Goal: Find specific page/section: Find specific page/section

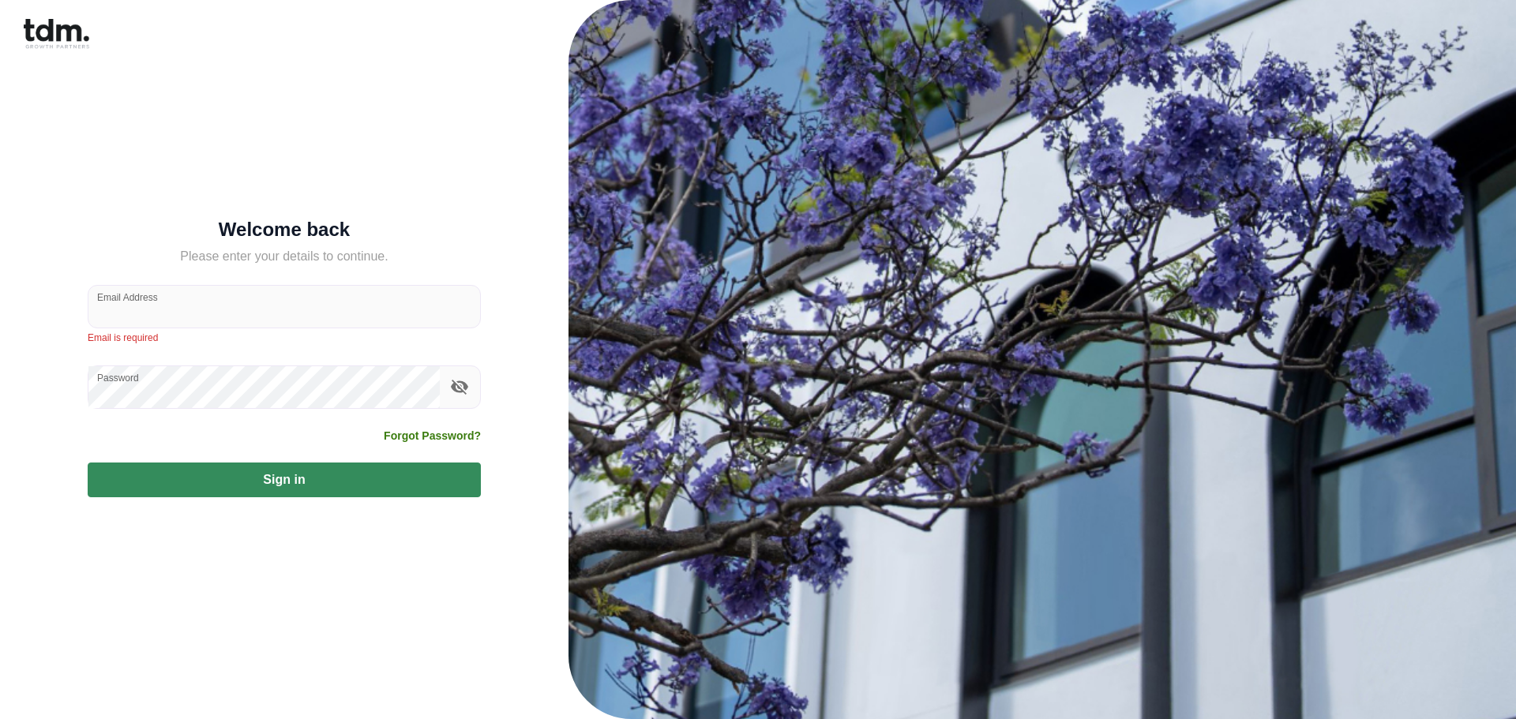
click at [0, 719] on nordpass-portal at bounding box center [0, 719] width 0 height 0
type input "**********"
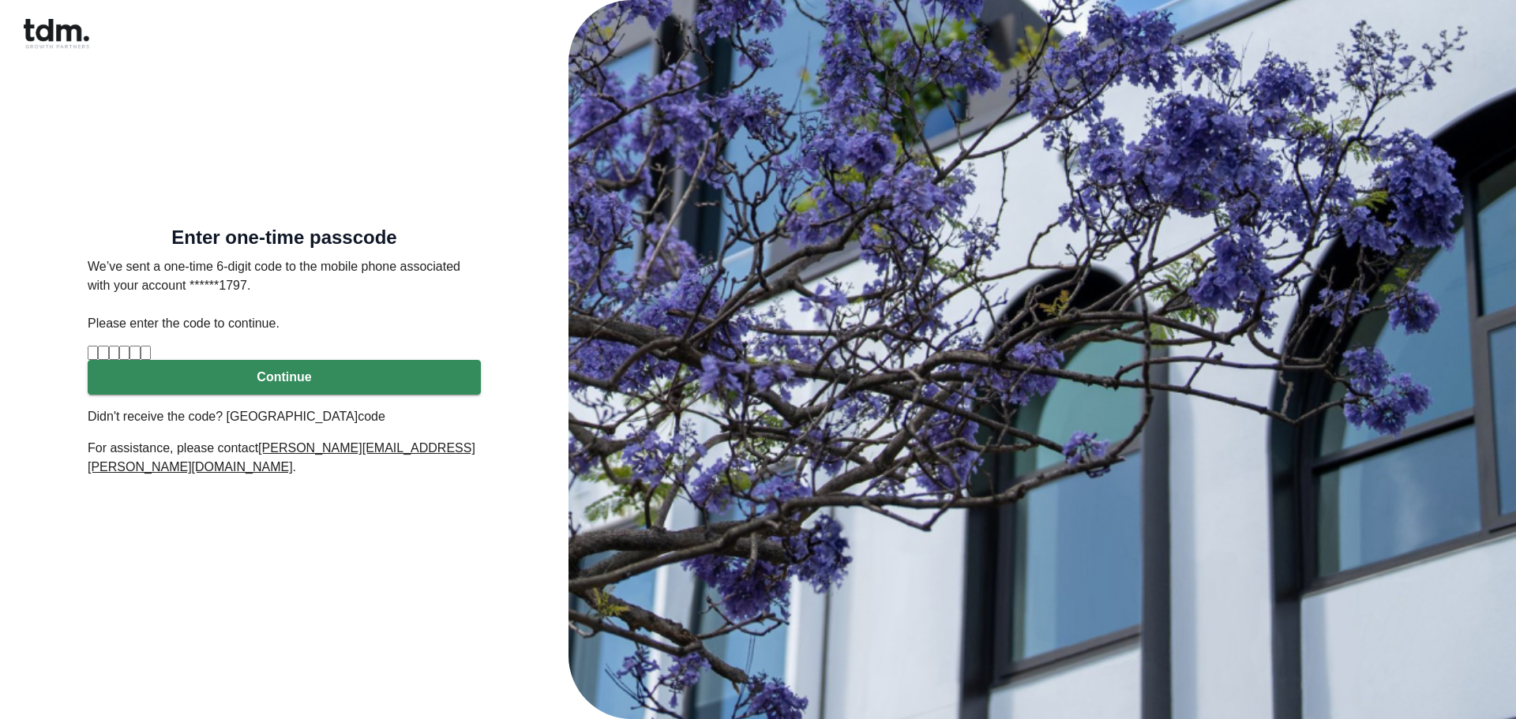
click at [98, 360] on input "Please enter verification code. Digit 1" at bounding box center [93, 353] width 10 height 14
drag, startPoint x: 370, startPoint y: 257, endPoint x: 481, endPoint y: 255, distance: 111.4
click at [481, 255] on div "Enter one-time passcode We’ve sent a one-time 6-digit code to the mobile phone …" at bounding box center [284, 359] width 531 height 719
click at [433, 262] on p "We’ve sent a one-time 6-digit code to the mobile phone associated with your acc…" at bounding box center [284, 295] width 393 height 76
click at [98, 358] on input "Please enter verification code. Digit 1" at bounding box center [93, 353] width 10 height 14
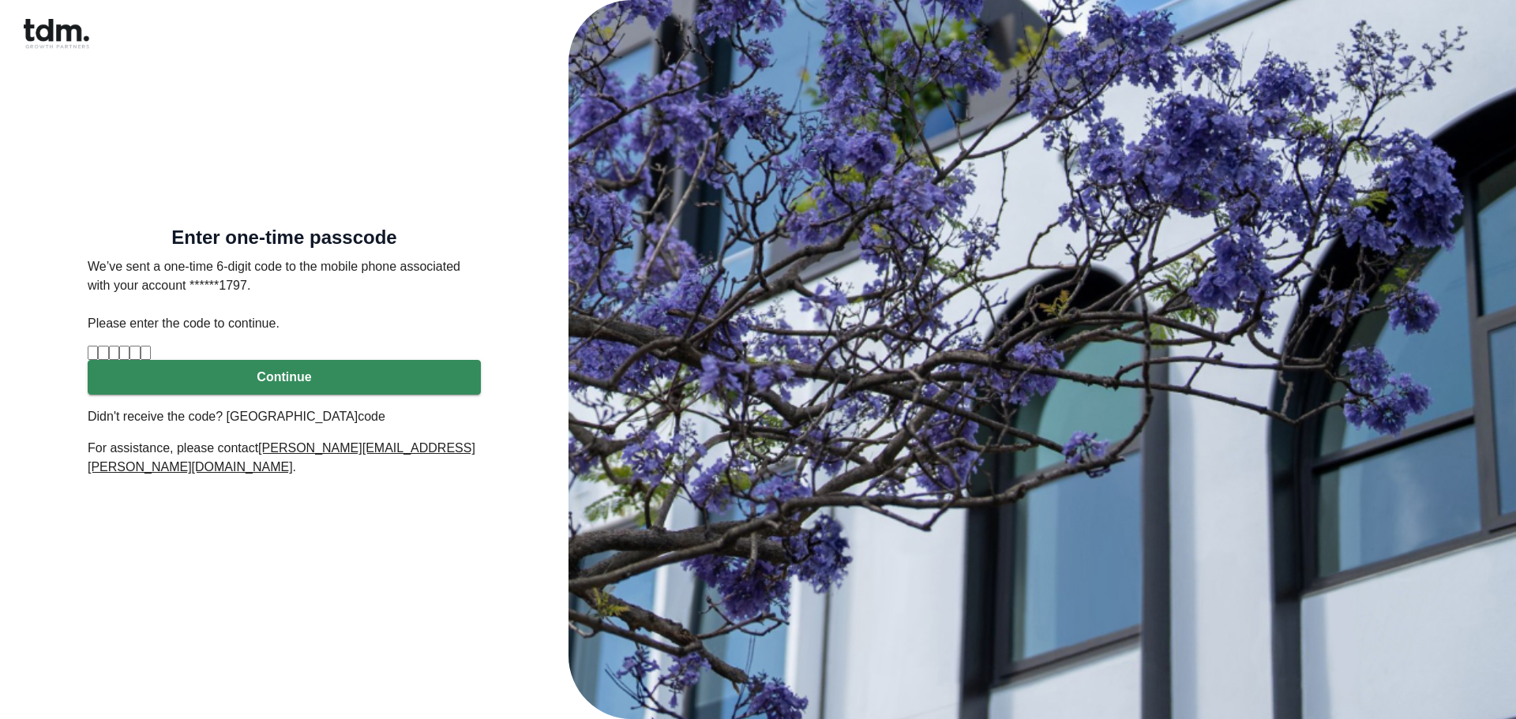
type input "*"
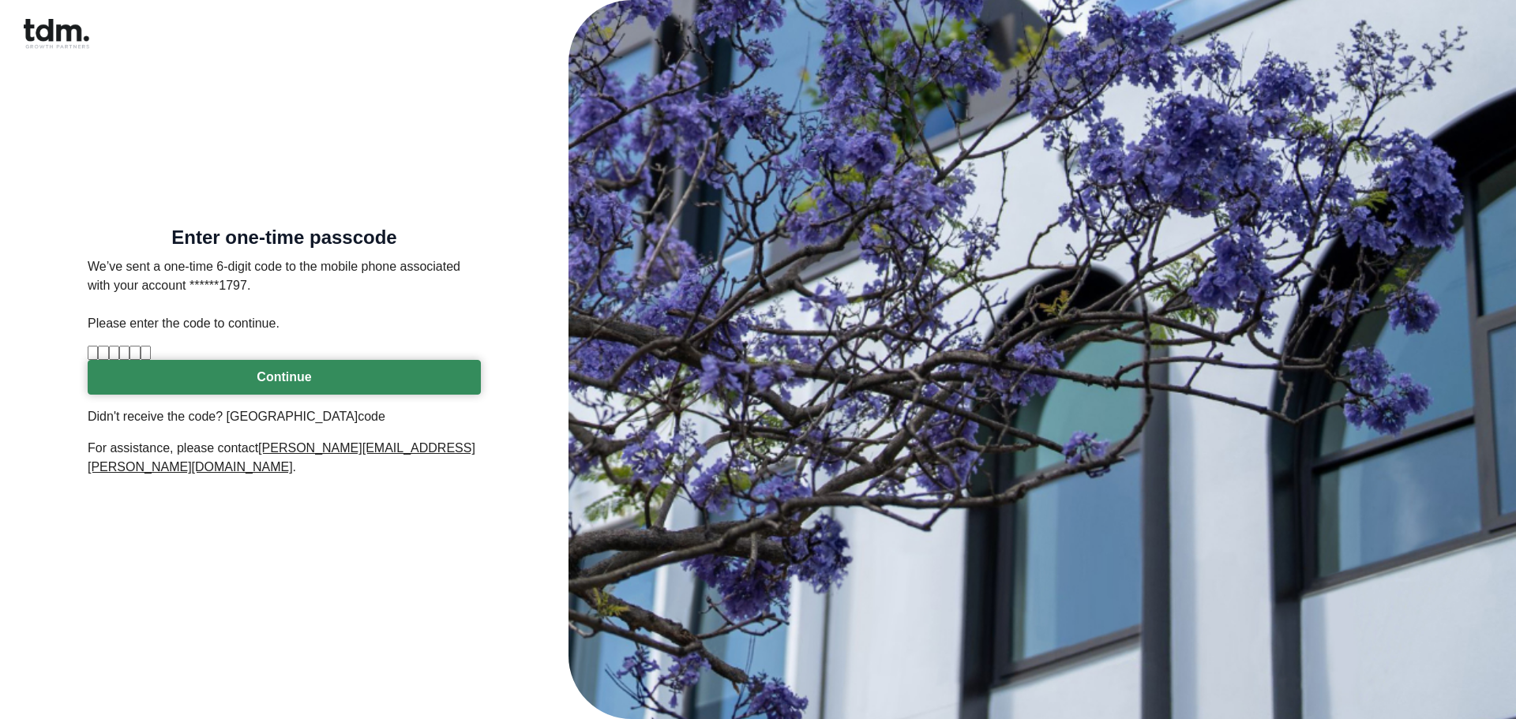
type input "*"
click at [334, 395] on button "Continue" at bounding box center [284, 377] width 393 height 35
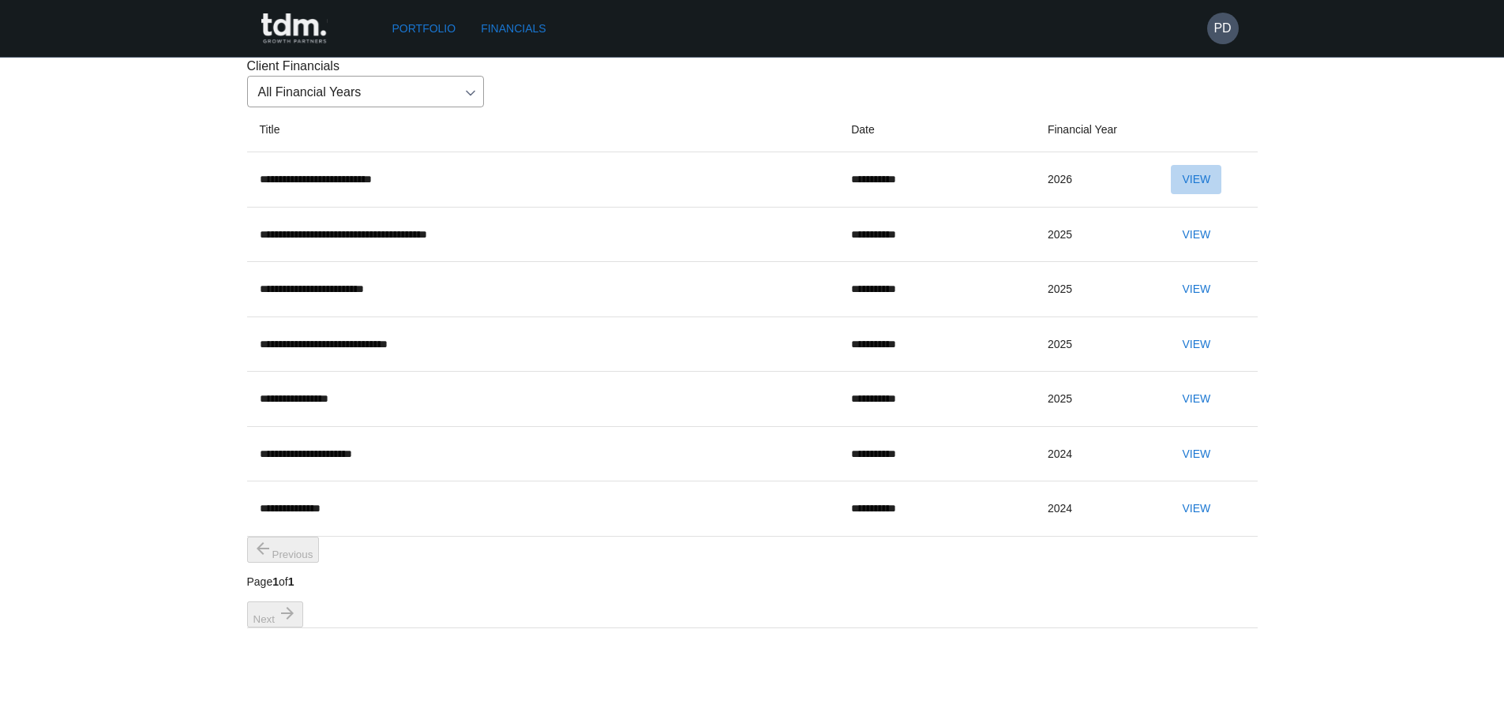
click at [1193, 194] on button "View" at bounding box center [1196, 179] width 51 height 29
